Goal: Task Accomplishment & Management: Check status

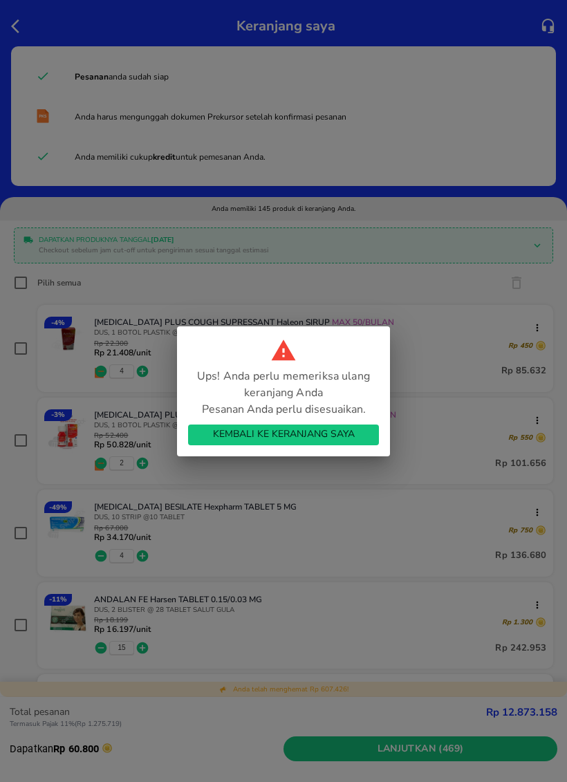
click at [355, 439] on span "Kembali ke Keranjang Saya" at bounding box center [283, 434] width 169 height 17
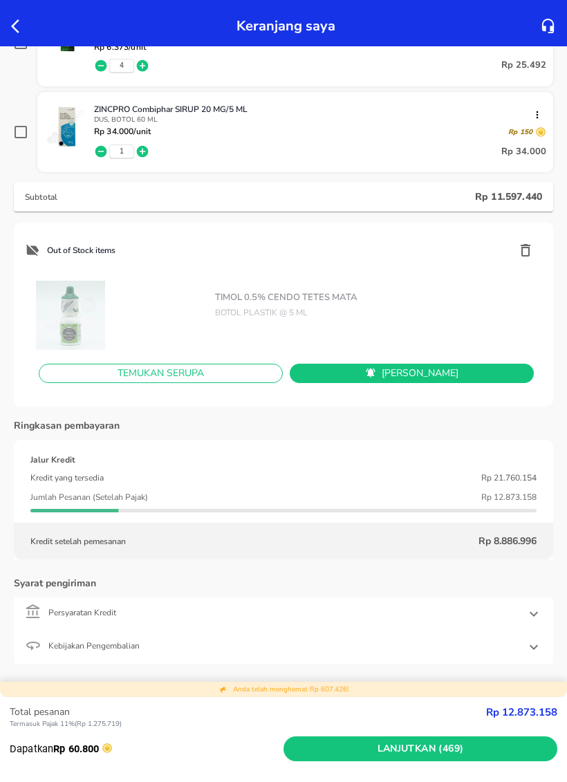
scroll to position [13239, 0]
click at [527, 253] on icon "button" at bounding box center [525, 250] width 17 height 17
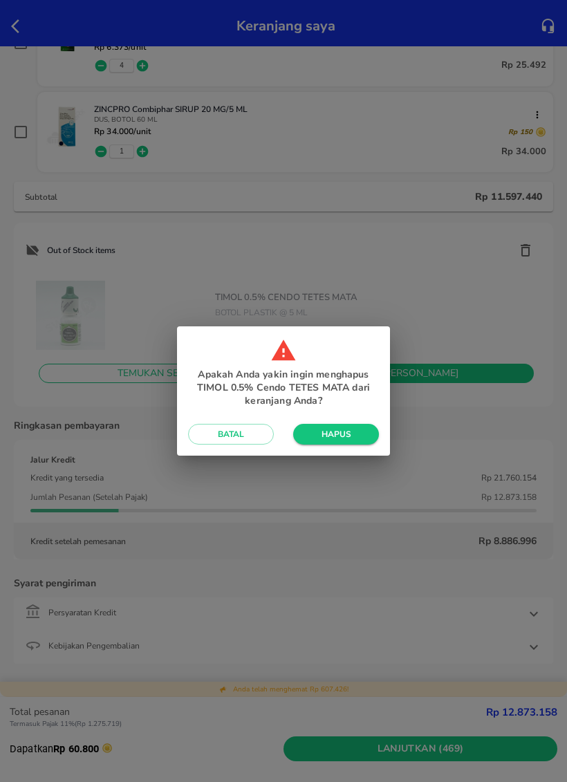
click at [355, 443] on button "Hapus" at bounding box center [336, 434] width 86 height 21
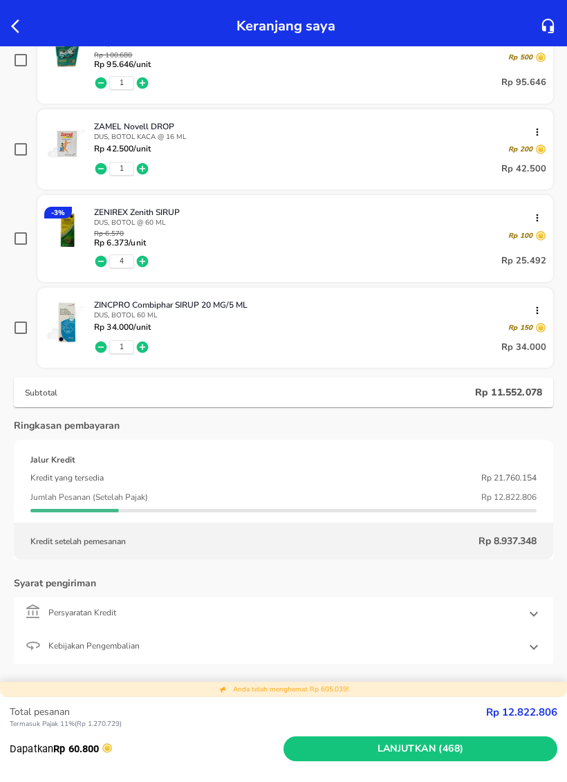
scroll to position [13043, 0]
click at [511, 751] on span "Lanjutkan (468)" at bounding box center [420, 748] width 263 height 17
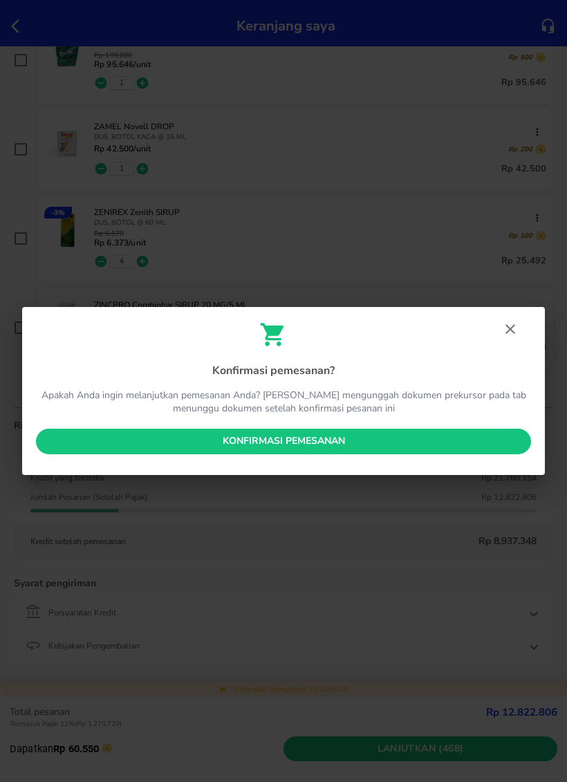
click at [61, 447] on span "Konfirmasi pemesanan" at bounding box center [283, 441] width 473 height 17
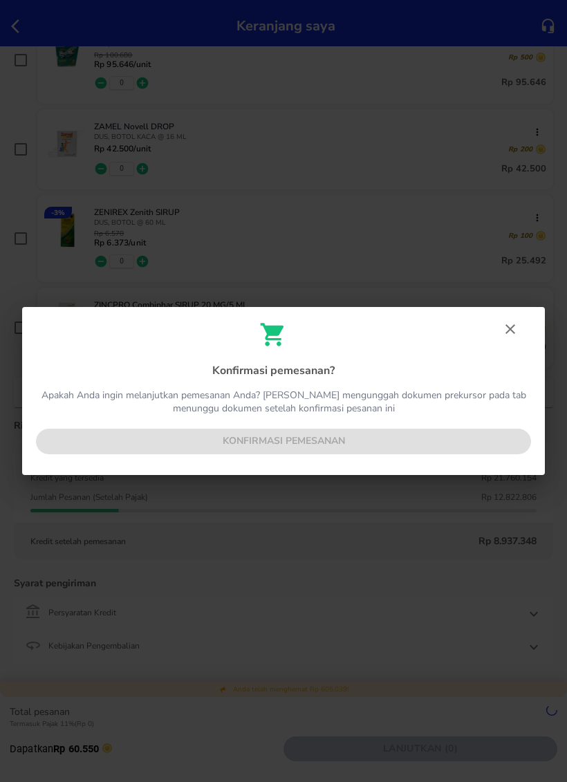
scroll to position [12978, 0]
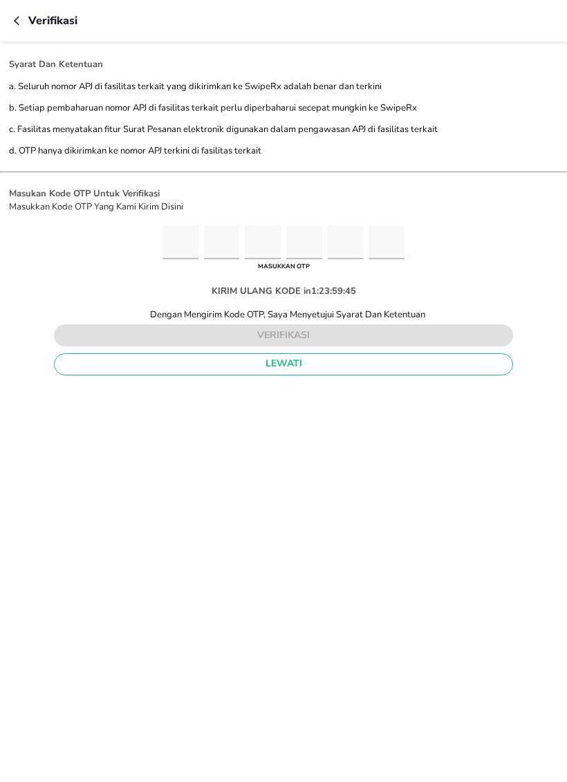
click at [167, 245] on input "Please enter OTP character 1" at bounding box center [180, 242] width 36 height 34
type input "7"
type input "6"
type input "8"
type input "5"
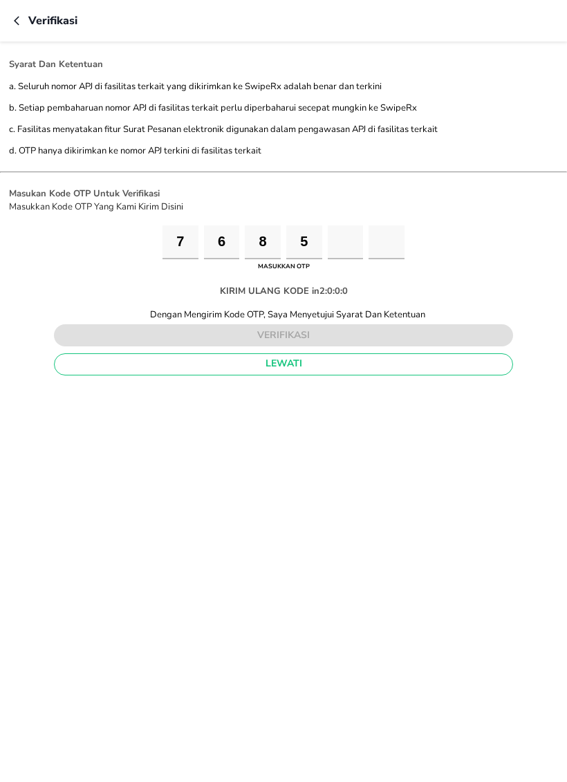
type input "2"
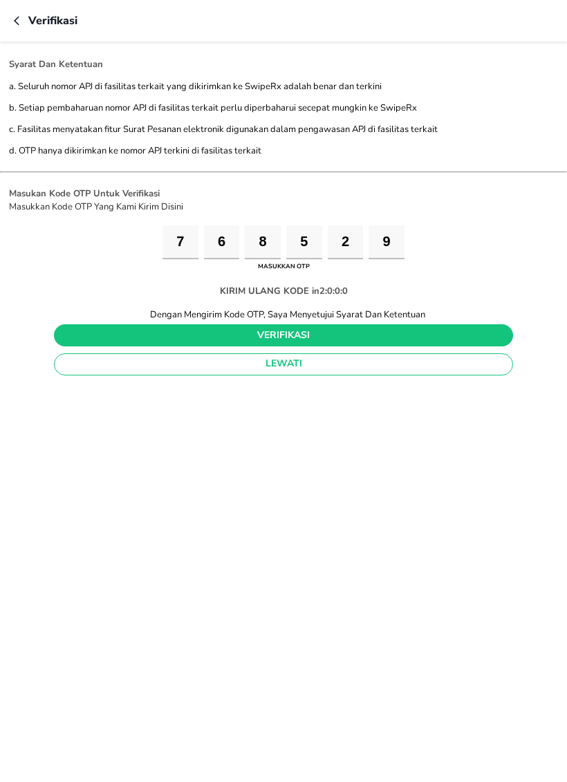
type input "9"
click at [496, 342] on span "verifikasi" at bounding box center [283, 335] width 437 height 17
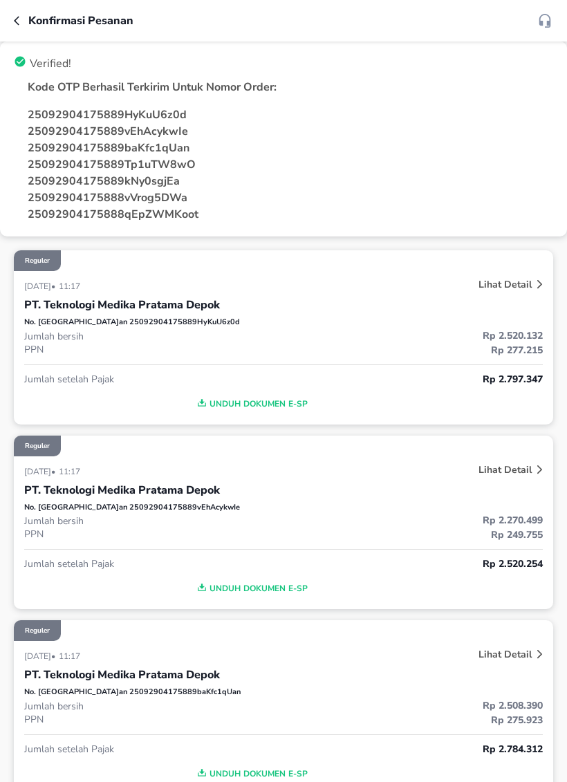
scroll to position [-1, 0]
click at [22, 17] on icon "button" at bounding box center [19, 20] width 11 height 11
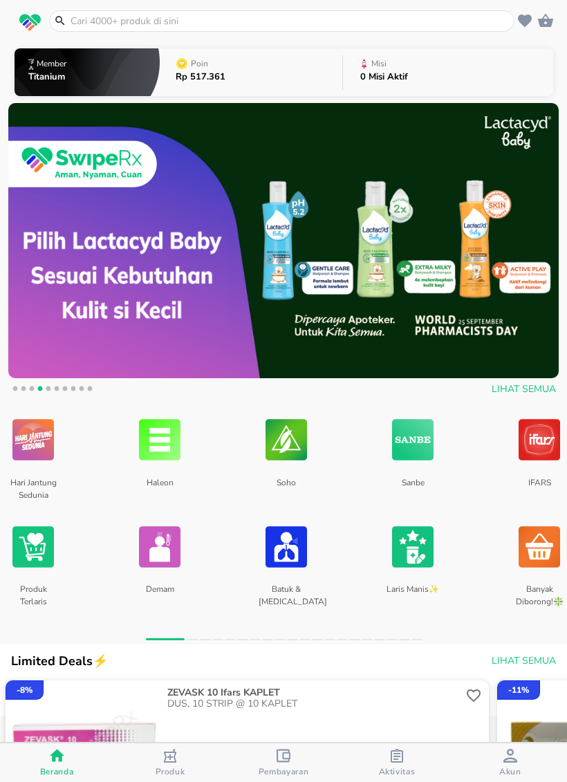
click at [404, 730] on div "Aktivitas" at bounding box center [397, 763] width 37 height 28
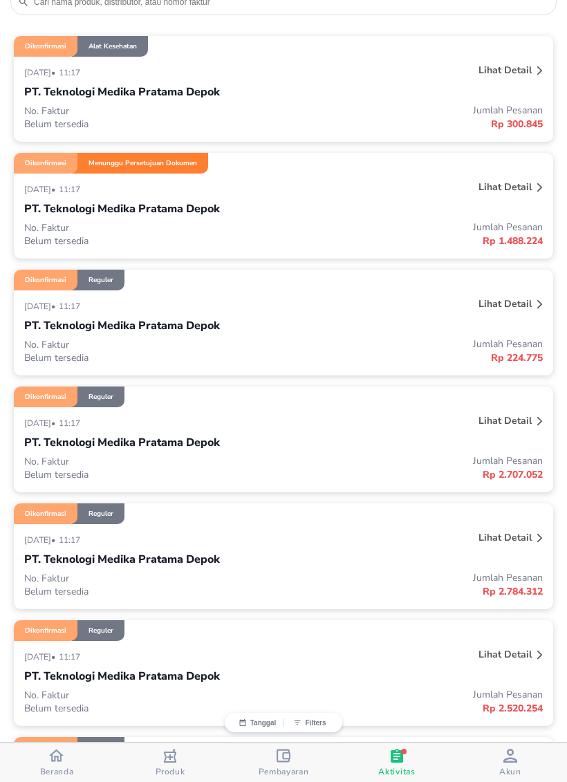
scroll to position [120, 0]
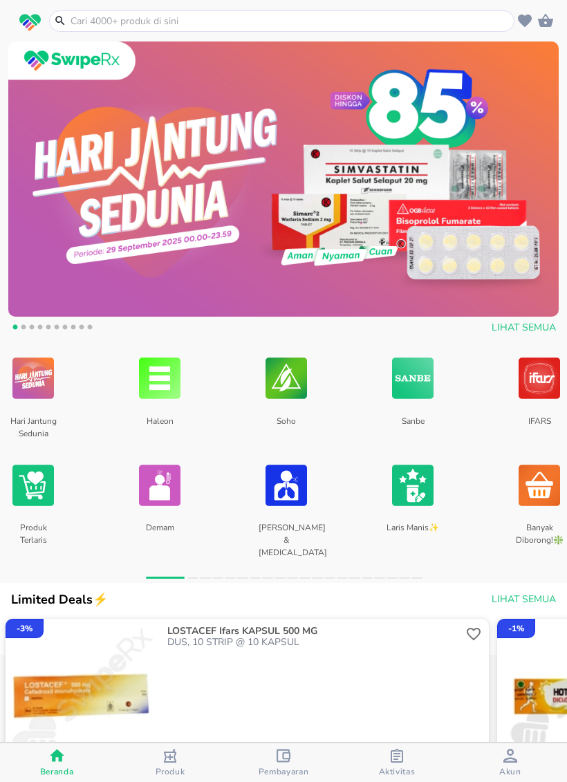
click at [400, 730] on span "Aktivitas" at bounding box center [397, 771] width 37 height 11
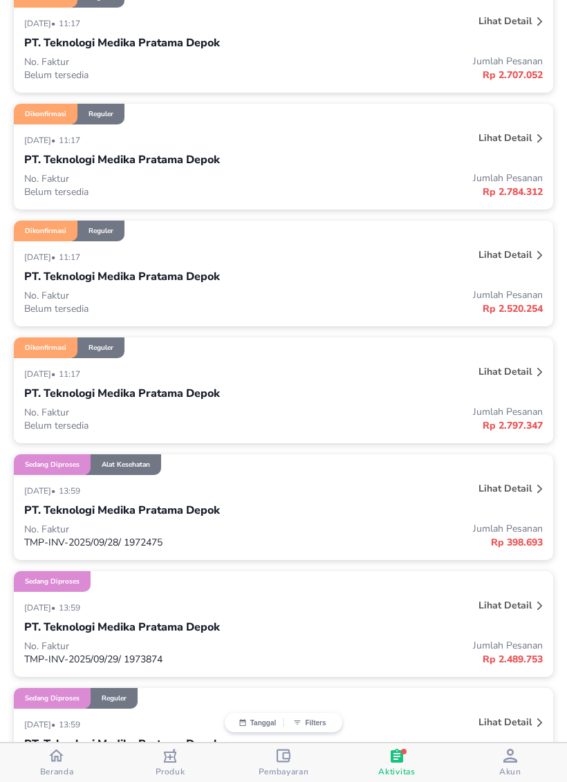
scroll to position [555, 0]
click at [500, 373] on p "Lihat detail" at bounding box center [504, 371] width 53 height 13
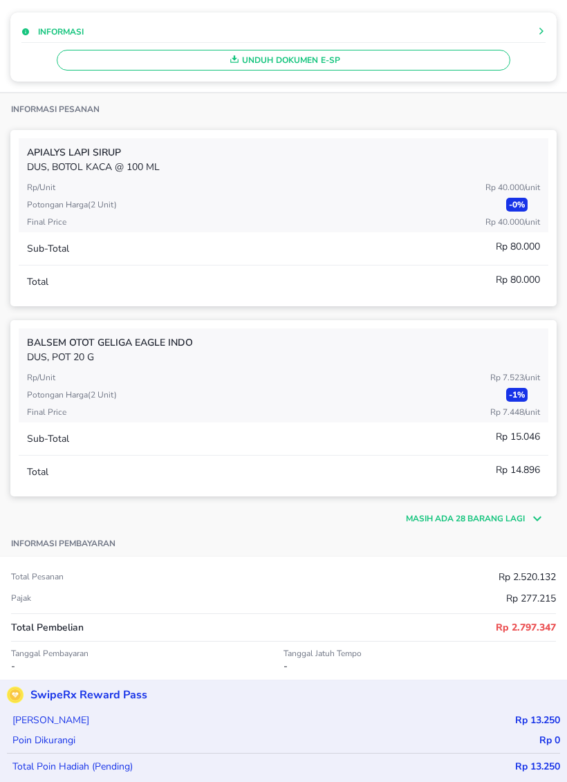
scroll to position [429, 0]
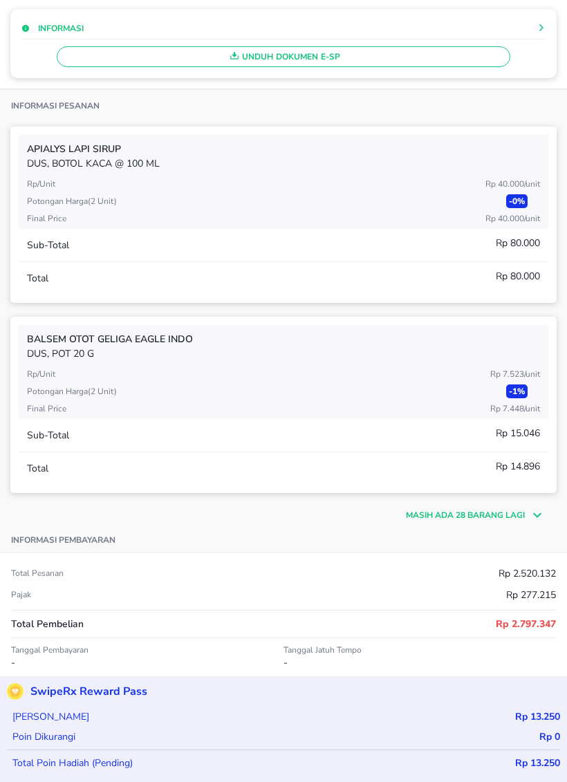
click at [499, 514] on p "Masih ada 28 barang lagi" at bounding box center [465, 515] width 119 height 12
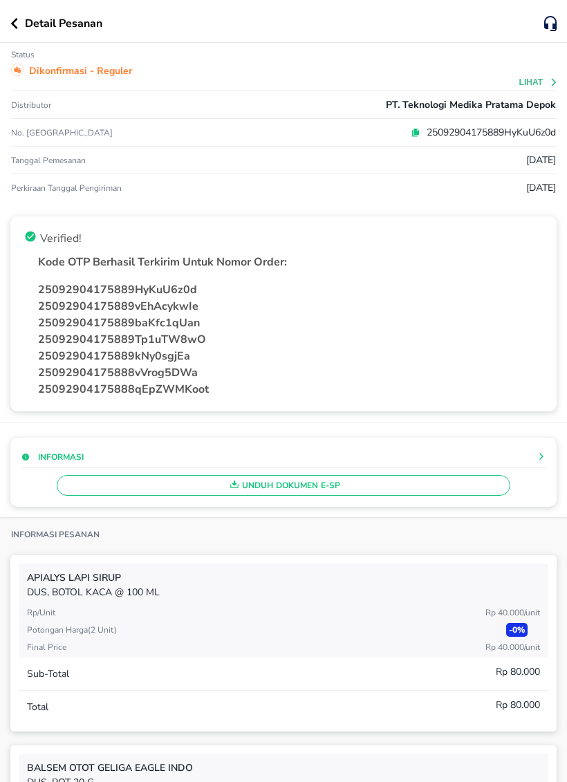
scroll to position [0, 0]
click at [14, 28] on icon "button" at bounding box center [14, 23] width 8 height 11
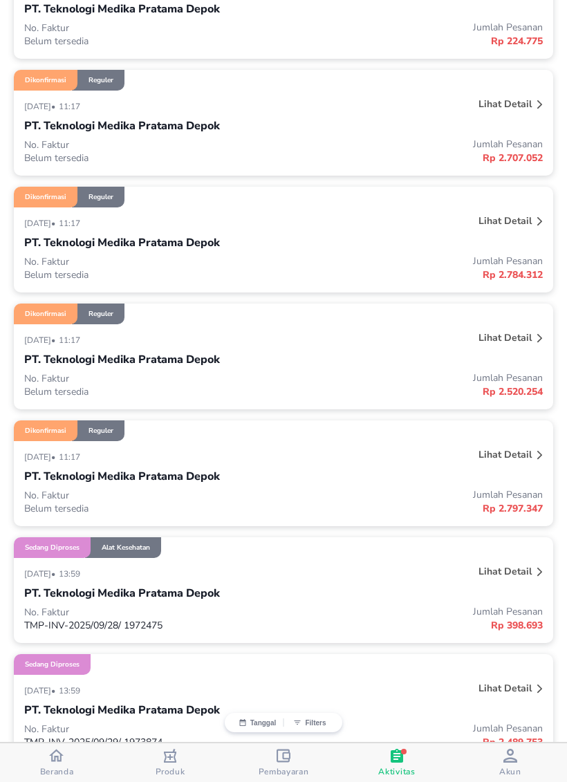
scroll to position [471, 0]
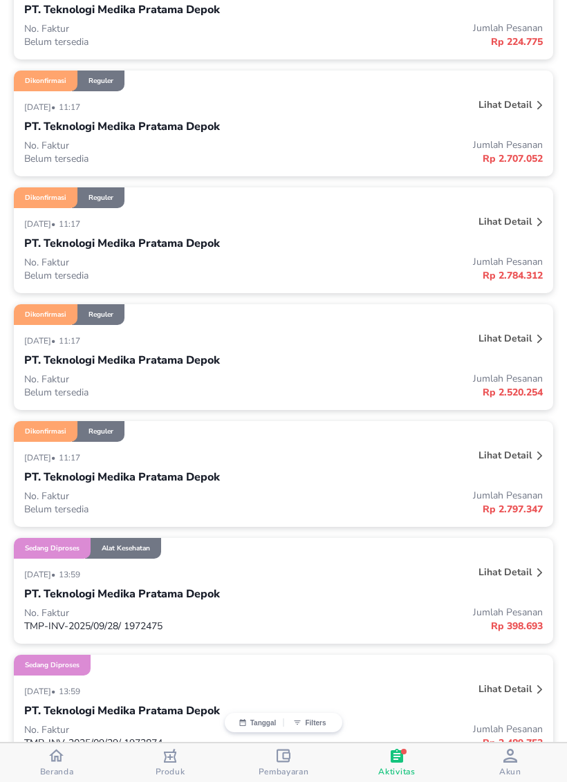
click at [330, 344] on div "Lihat detail" at bounding box center [438, 340] width 216 height 22
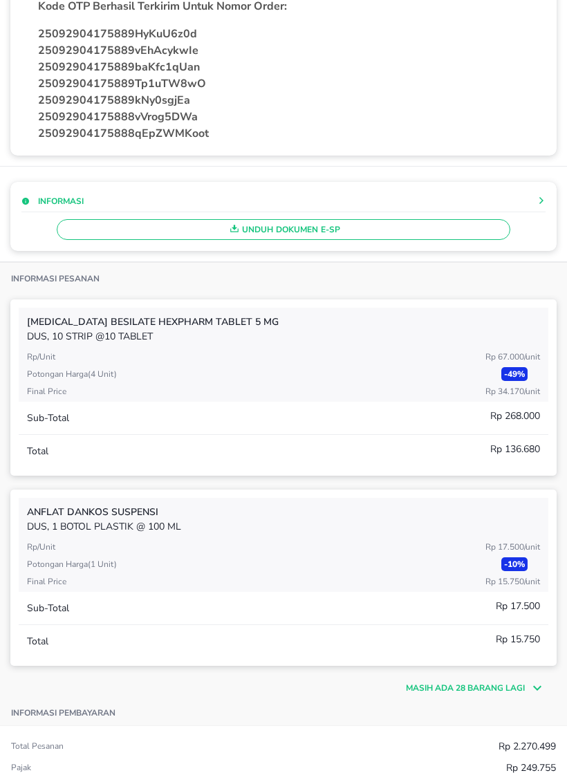
scroll to position [257, 0]
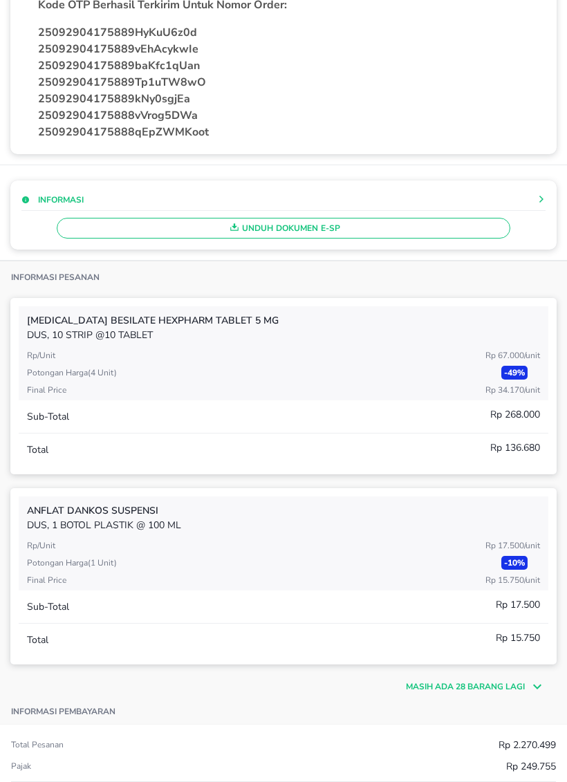
click at [519, 687] on p "Masih ada 28 barang lagi" at bounding box center [465, 686] width 119 height 12
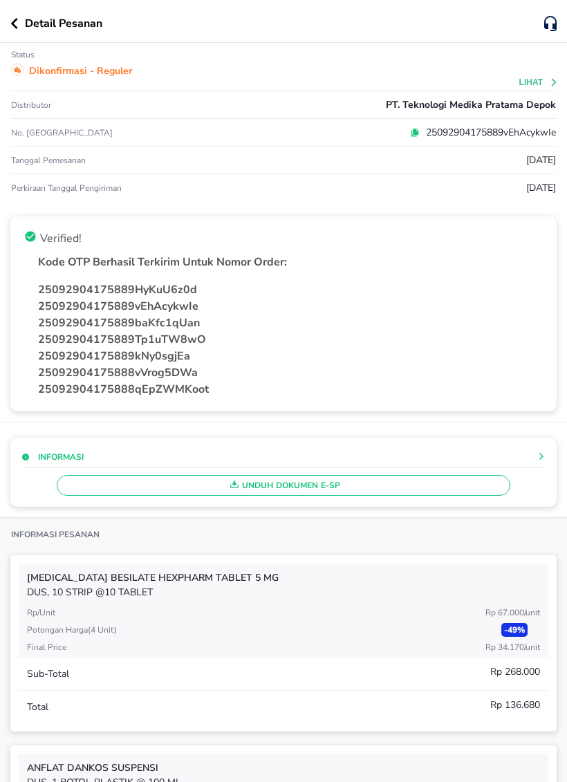
scroll to position [0, 0]
click at [268, 136] on div "25092904175889vEhAcykwIe" at bounding box center [374, 132] width 363 height 15
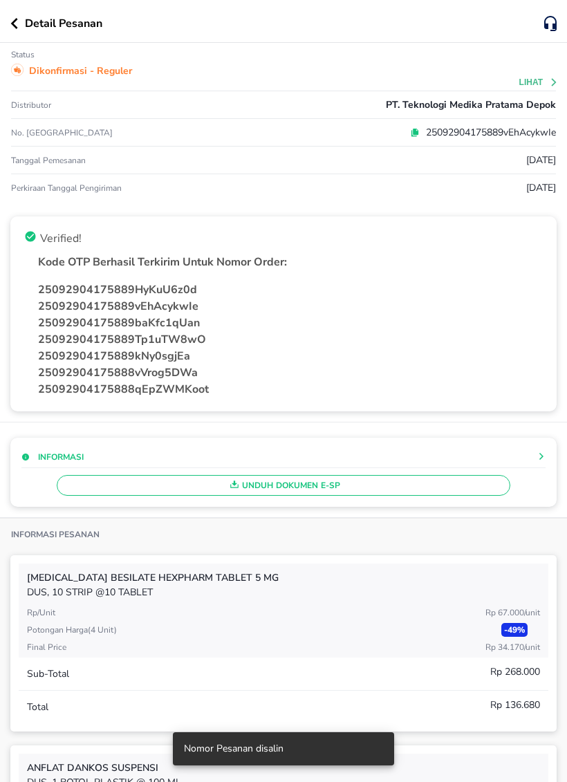
click at [17, 22] on icon "button" at bounding box center [14, 23] width 8 height 11
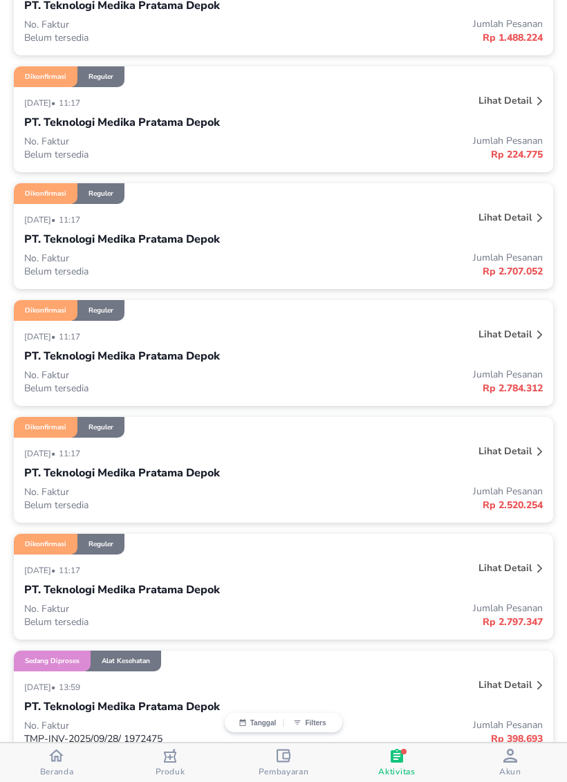
scroll to position [360, 0]
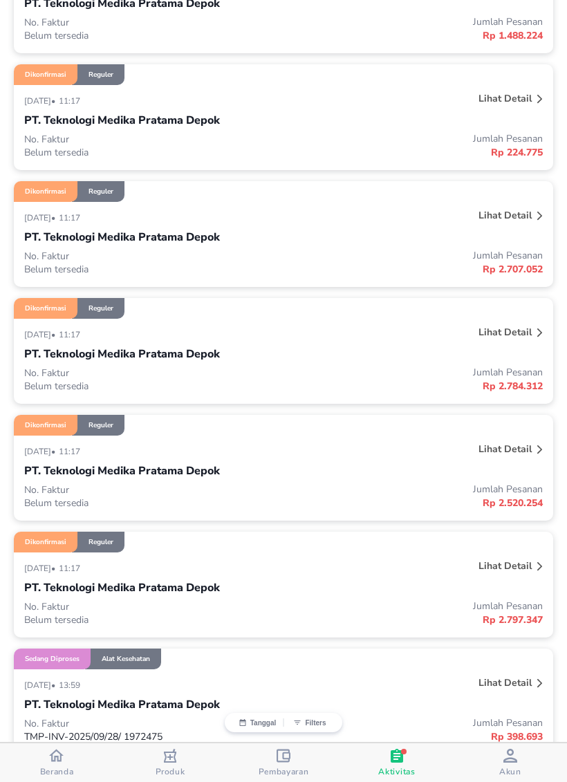
click at [510, 454] on p "Lihat detail" at bounding box center [504, 448] width 53 height 13
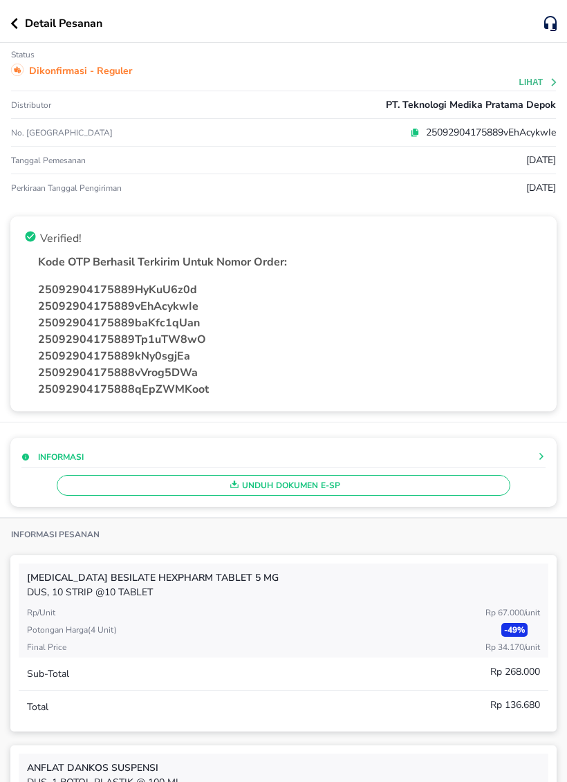
scroll to position [0, 0]
click at [17, 25] on icon "button" at bounding box center [14, 23] width 8 height 11
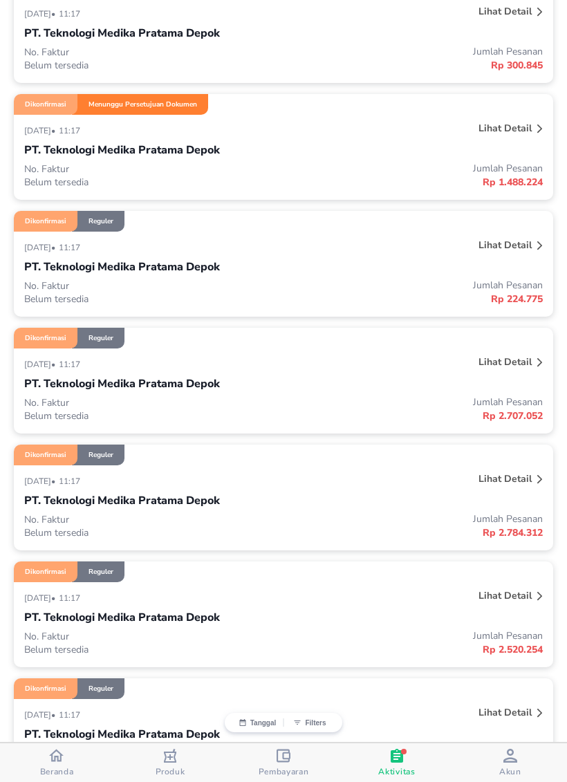
scroll to position [214, 0]
click at [514, 488] on div "Lihat detail" at bounding box center [505, 478] width 59 height 19
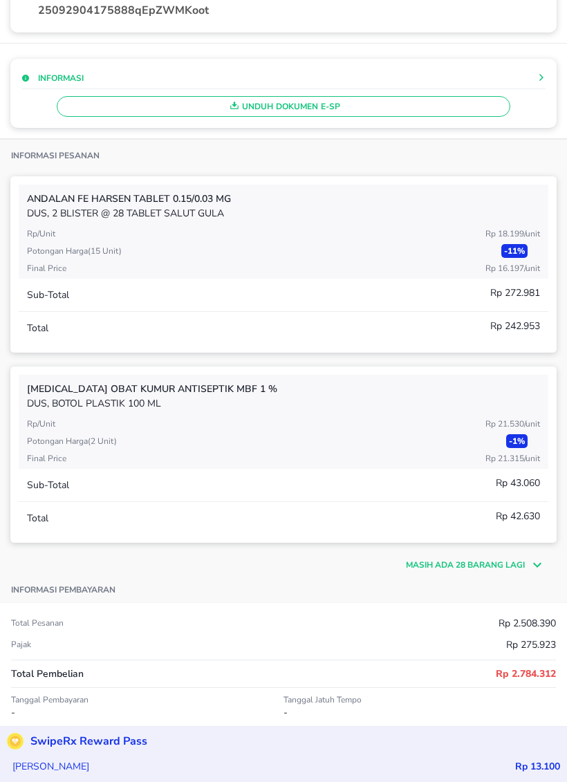
scroll to position [375, 0]
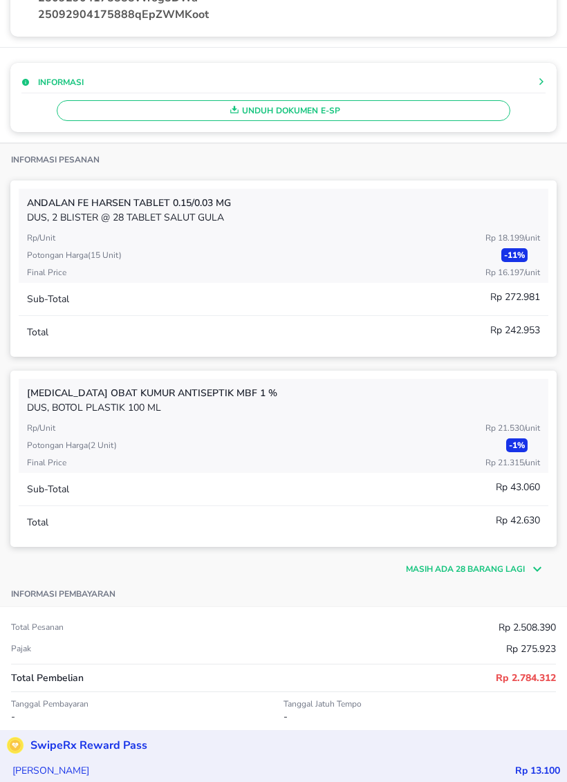
click at [523, 565] on p "Masih ada 28 barang lagi" at bounding box center [465, 569] width 119 height 12
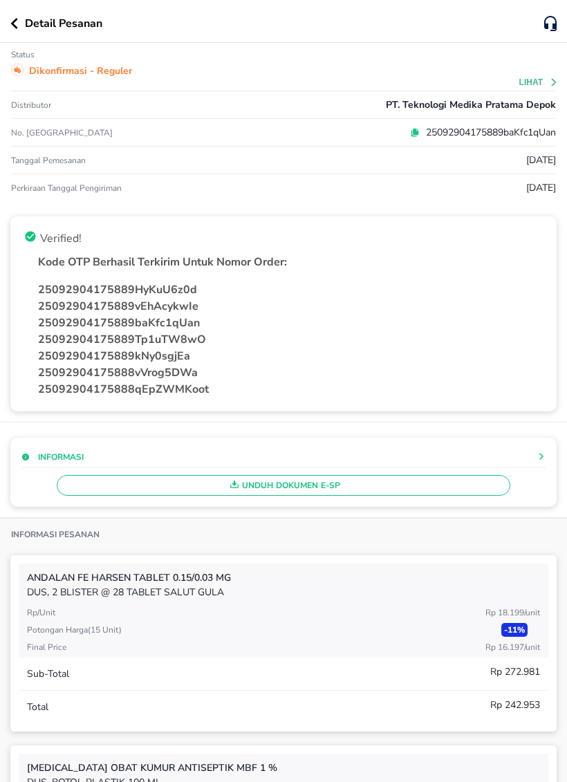
scroll to position [0, 0]
click at [18, 19] on button "button" at bounding box center [17, 23] width 15 height 11
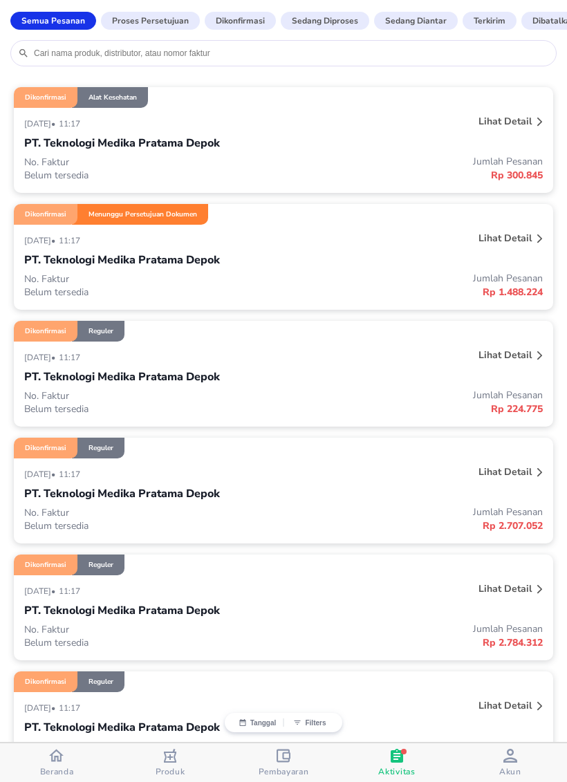
scroll to position [93, 0]
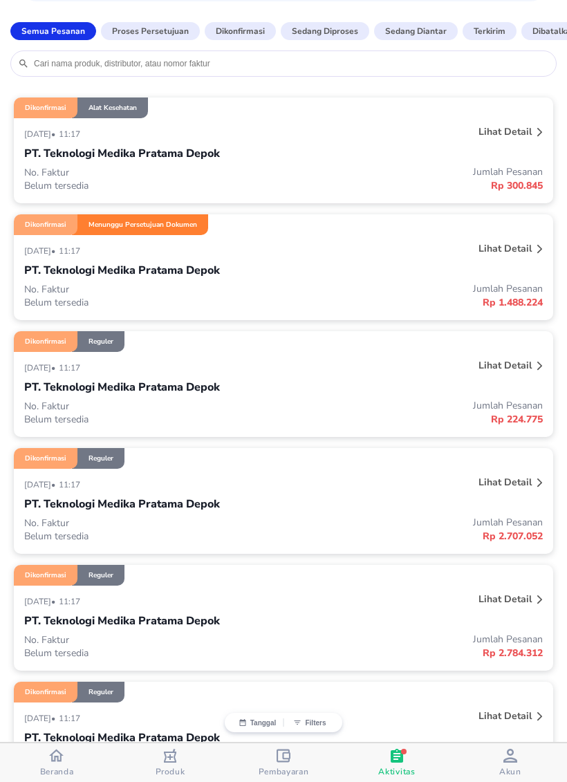
click at [201, 492] on div "[DATE] • 11:17" at bounding box center [175, 484] width 303 height 17
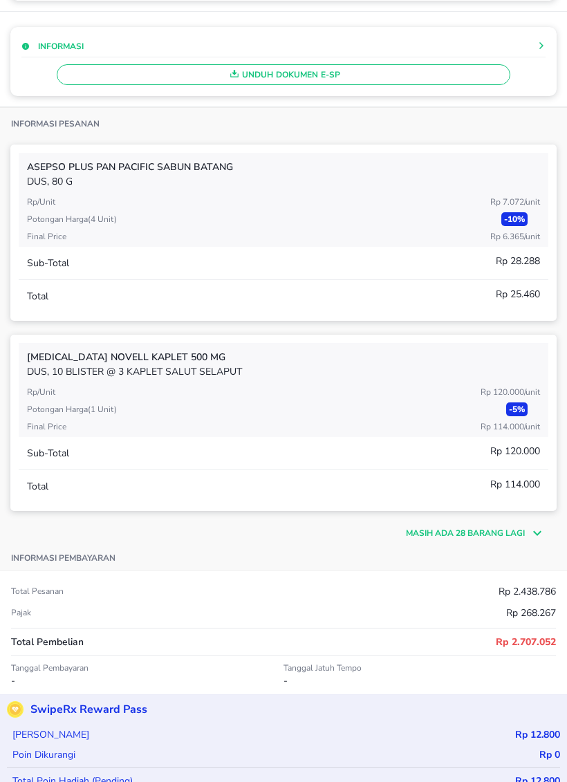
scroll to position [412, 0]
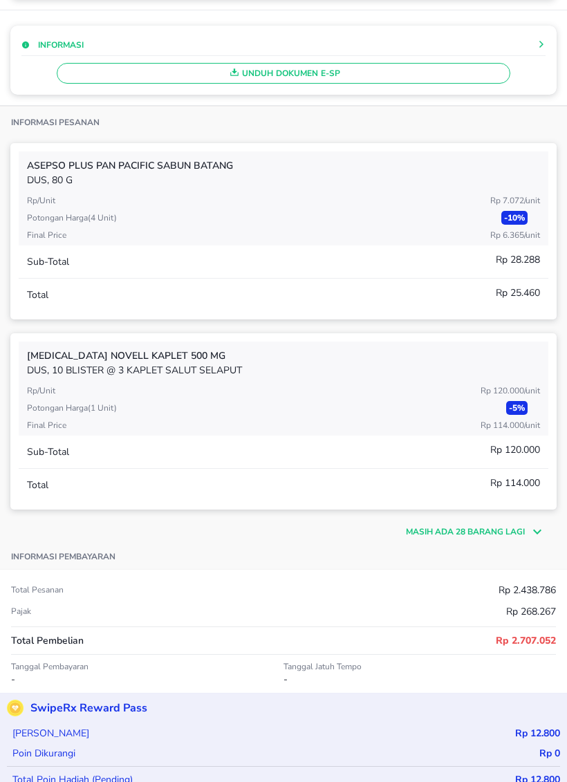
click at [521, 534] on p "Masih ada 28 barang lagi" at bounding box center [465, 531] width 119 height 12
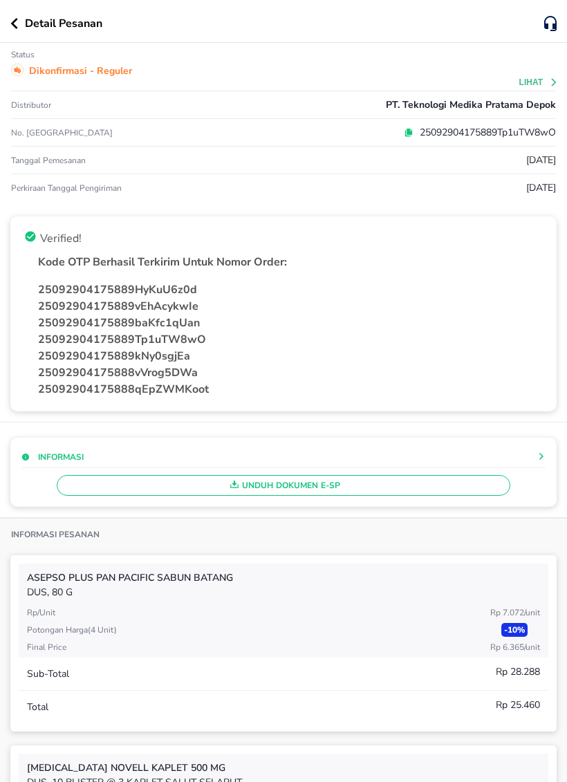
scroll to position [0, 0]
click at [16, 28] on icon "button" at bounding box center [14, 23] width 7 height 11
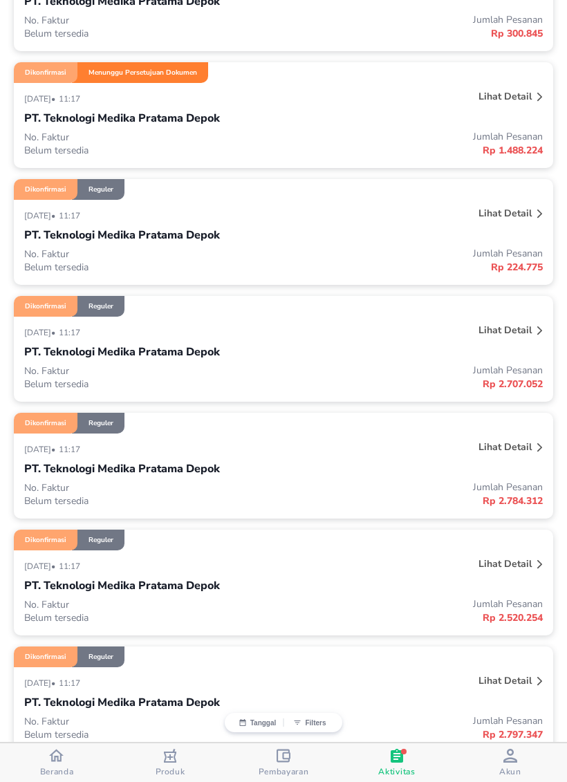
scroll to position [243, 0]
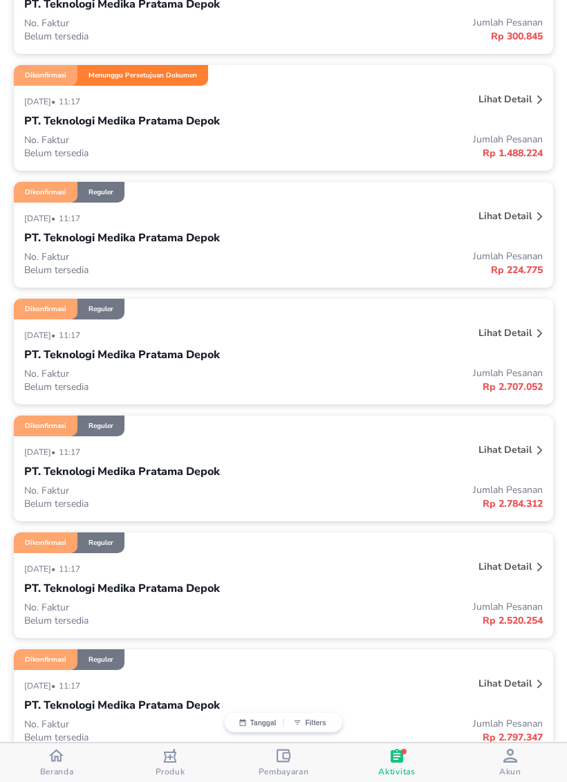
click at [271, 366] on div "PT. Teknologi Medika Pratama Depok" at bounding box center [283, 355] width 519 height 24
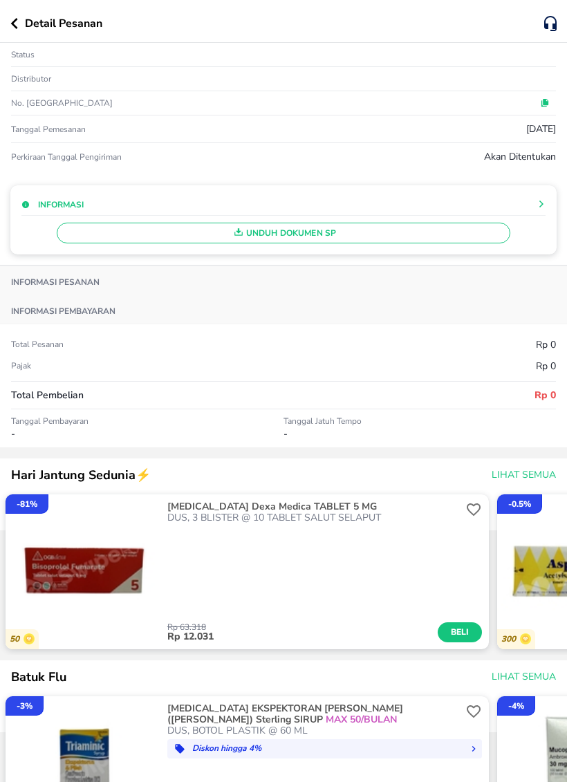
scroll to position [0, 0]
click at [19, 18] on button "button" at bounding box center [17, 23] width 15 height 11
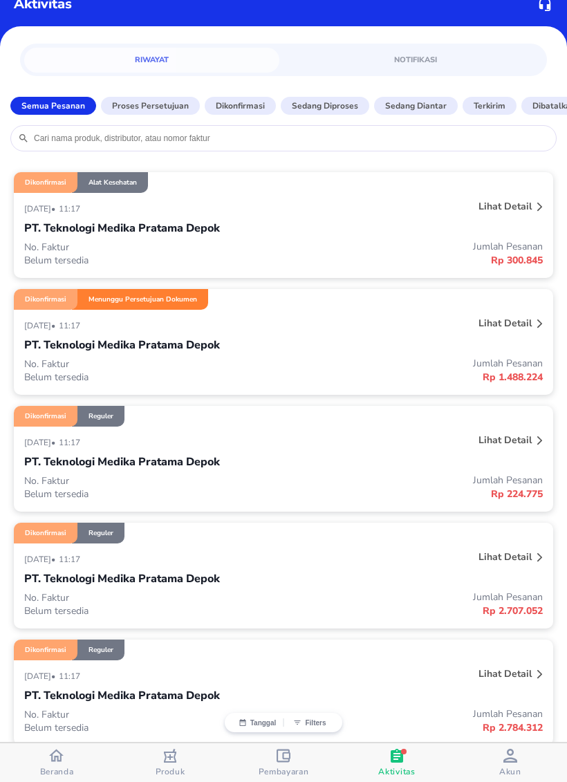
scroll to position [81, 0]
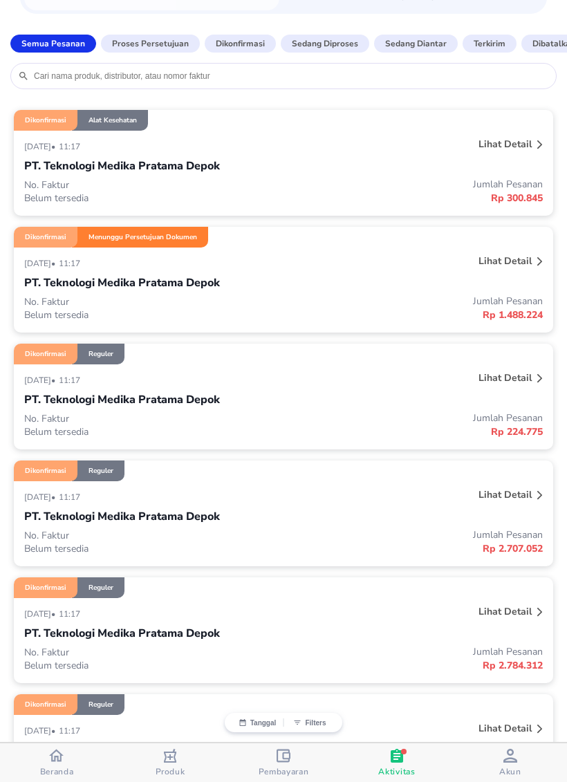
click at [492, 490] on p "Lihat detail" at bounding box center [504, 494] width 53 height 13
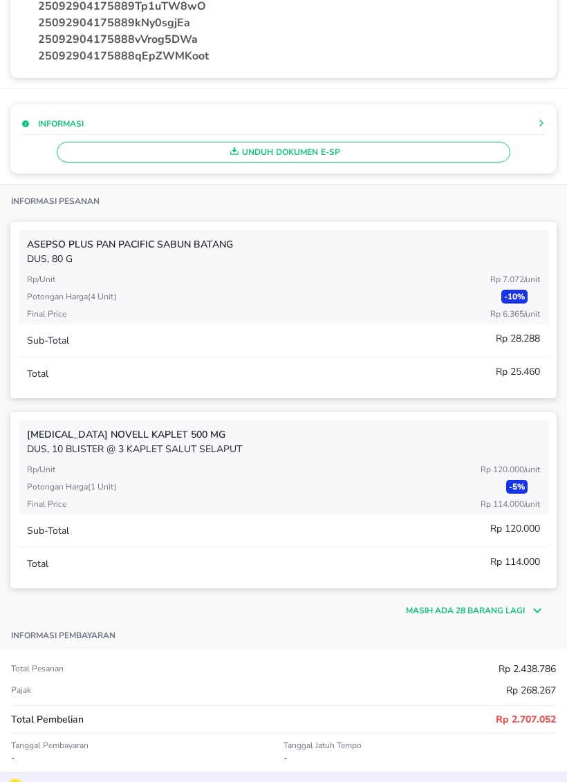
scroll to position [336, 0]
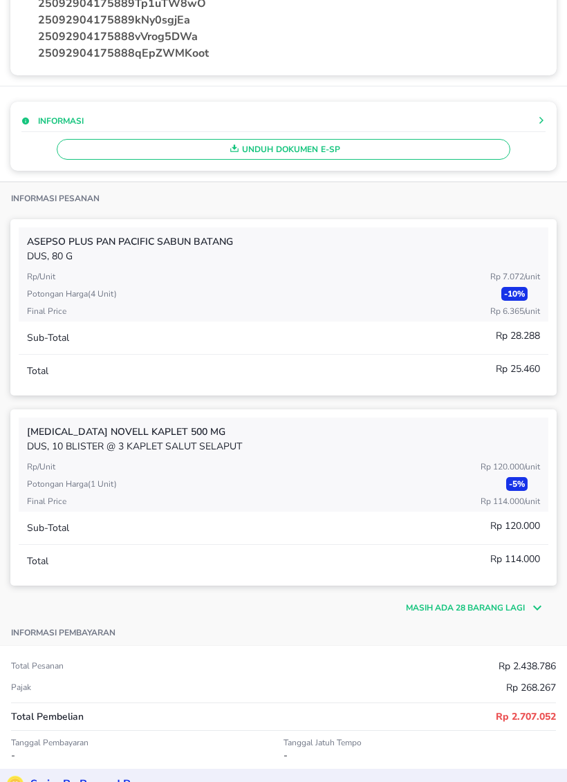
click at [503, 609] on p "Masih ada 28 barang lagi" at bounding box center [465, 608] width 119 height 12
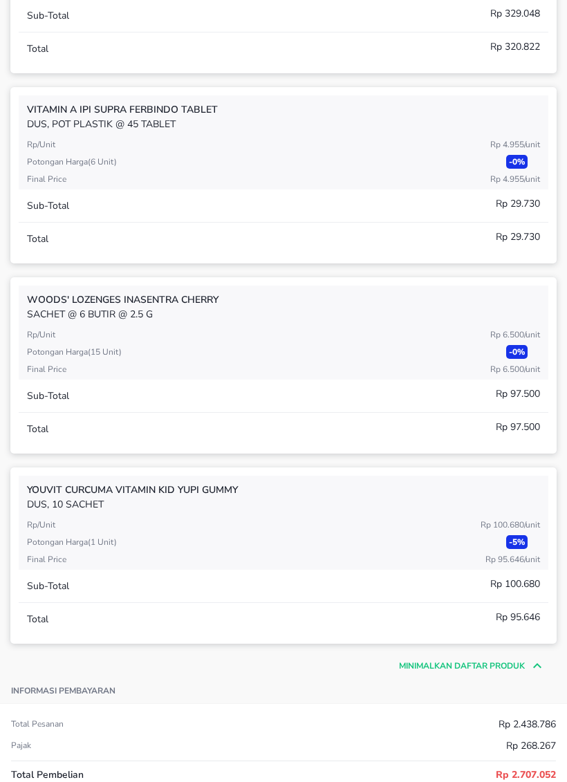
scroll to position [5654, 0]
